Goal: Task Accomplishment & Management: Use online tool/utility

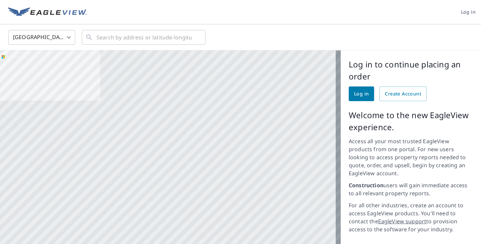
click at [465, 13] on span "Log in" at bounding box center [468, 12] width 15 height 8
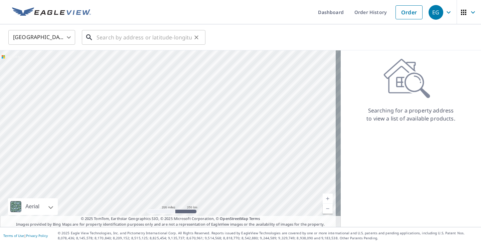
click at [103, 39] on input "text" at bounding box center [143, 37] width 95 height 19
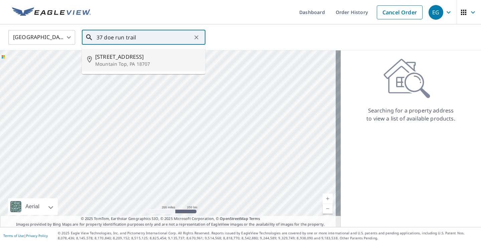
click at [118, 62] on p "Mountain Top, PA 18707" at bounding box center [147, 64] width 105 height 7
type input "[STREET_ADDRESS]"
